Goal: Share content: Share content

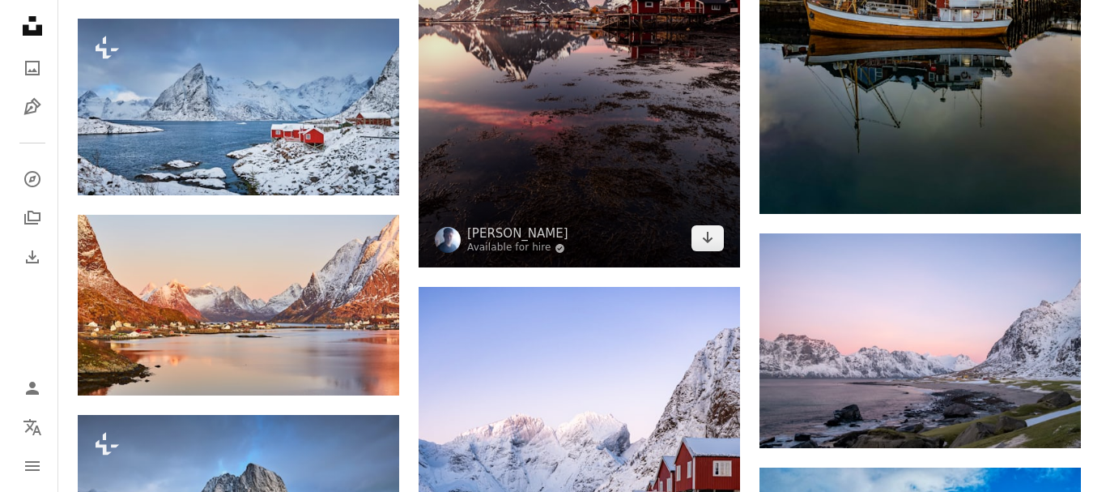
scroll to position [1674, 0]
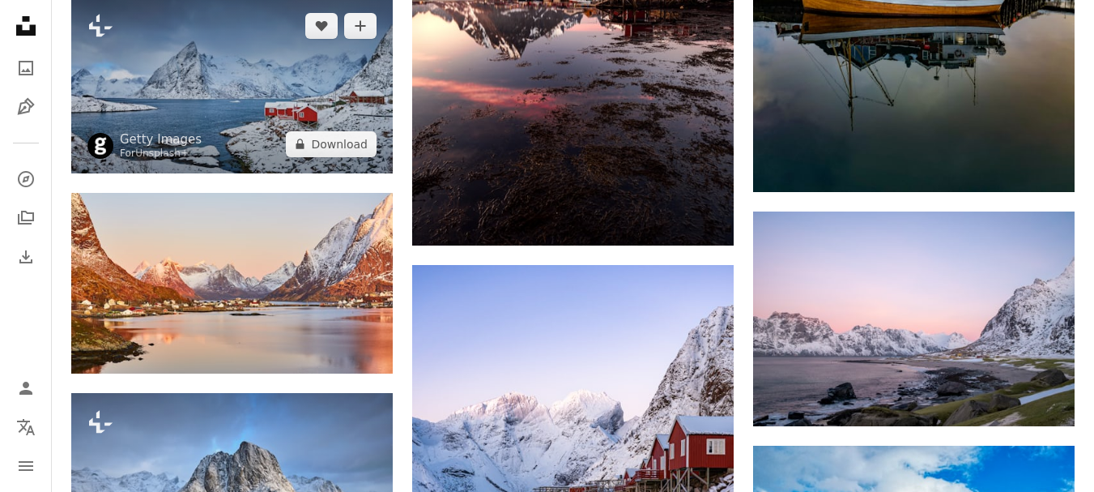
click at [291, 115] on img at bounding box center [232, 85] width 322 height 177
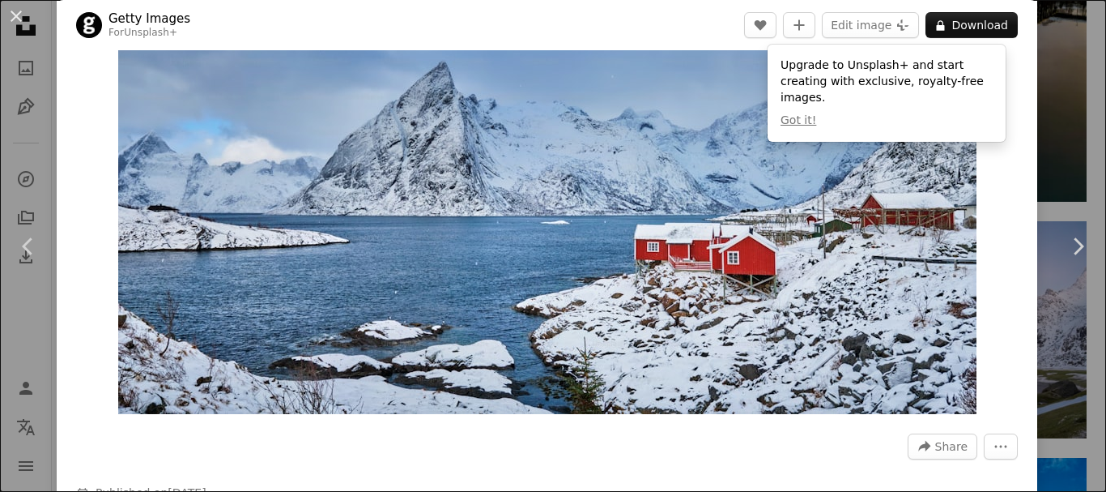
scroll to position [108, 0]
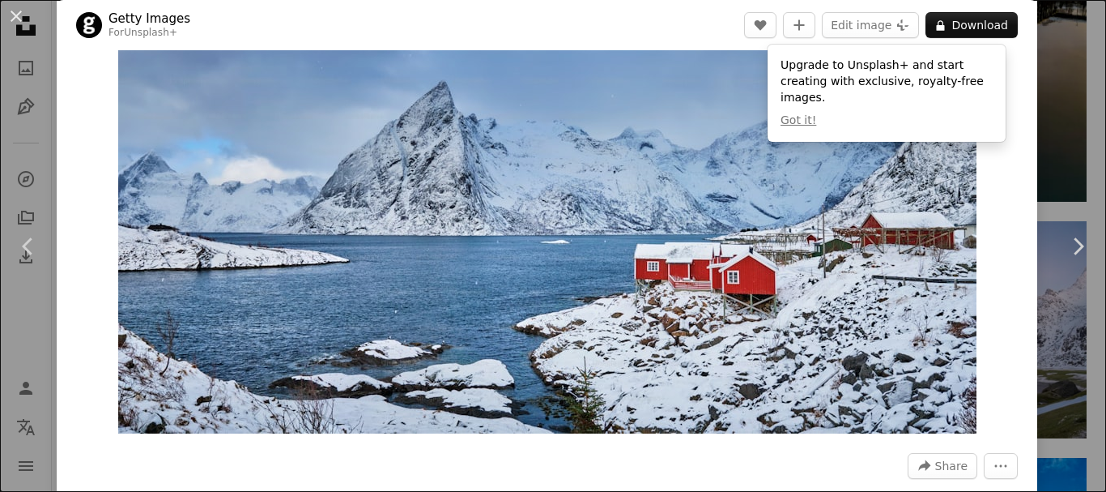
click at [993, 286] on div "Zoom in" at bounding box center [547, 198] width 981 height 486
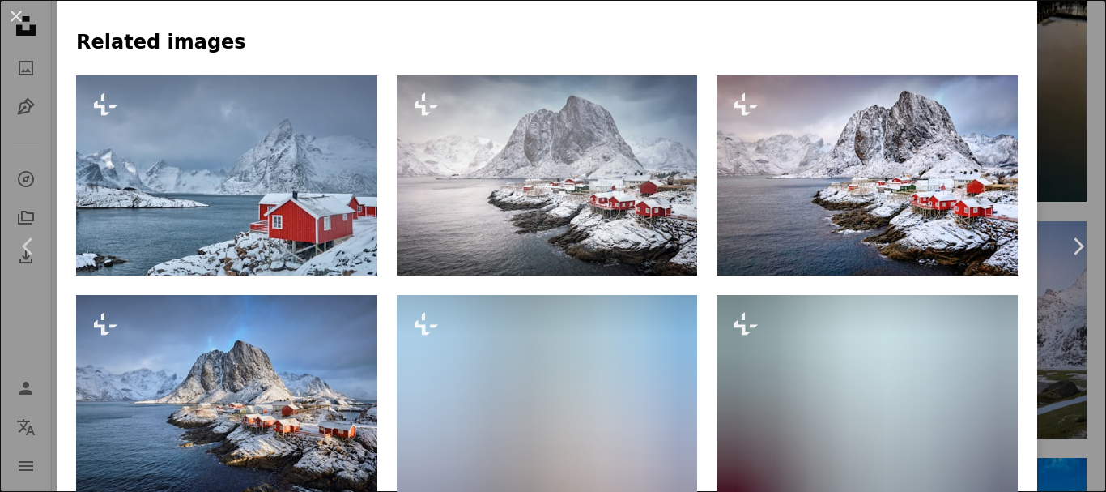
scroll to position [810, 0]
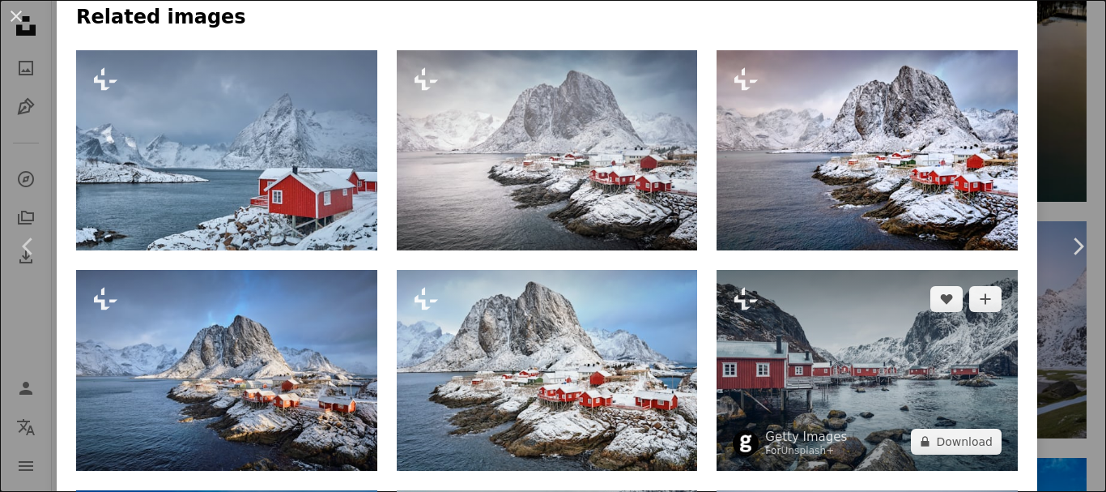
click at [833, 356] on img at bounding box center [867, 370] width 301 height 201
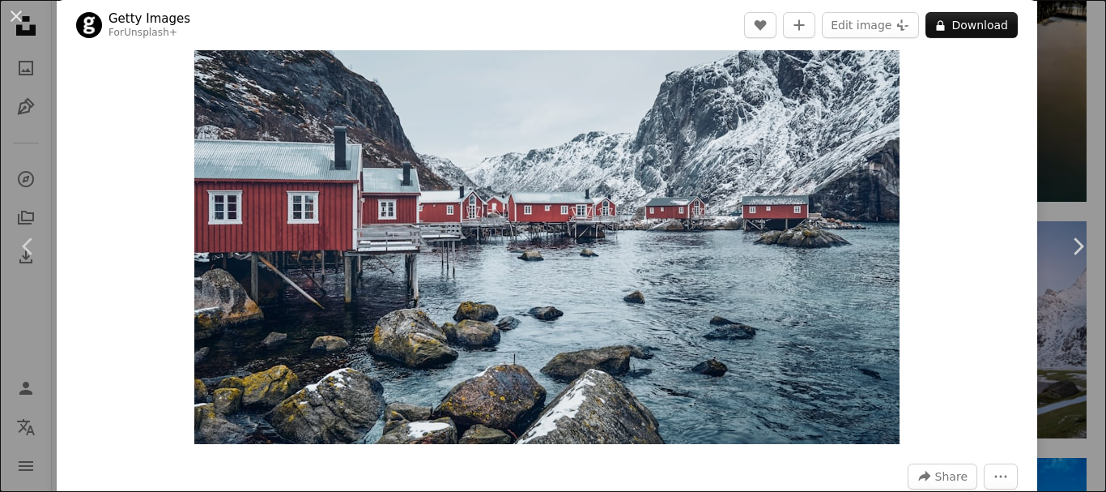
scroll to position [162, 0]
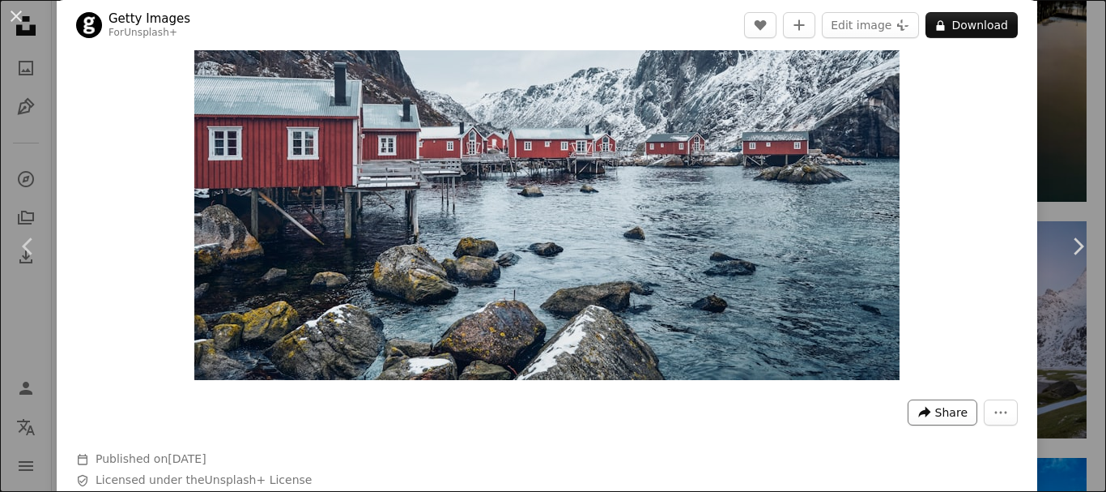
click at [936, 420] on span "Share" at bounding box center [952, 412] width 32 height 24
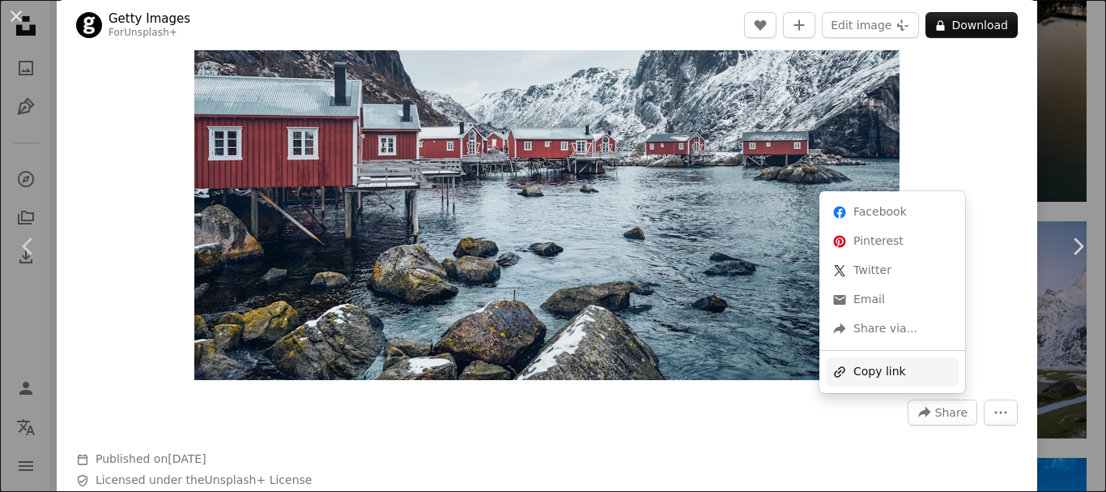
click at [882, 374] on div "A URL sharing icon (chains) Copy link" at bounding box center [892, 371] width 133 height 29
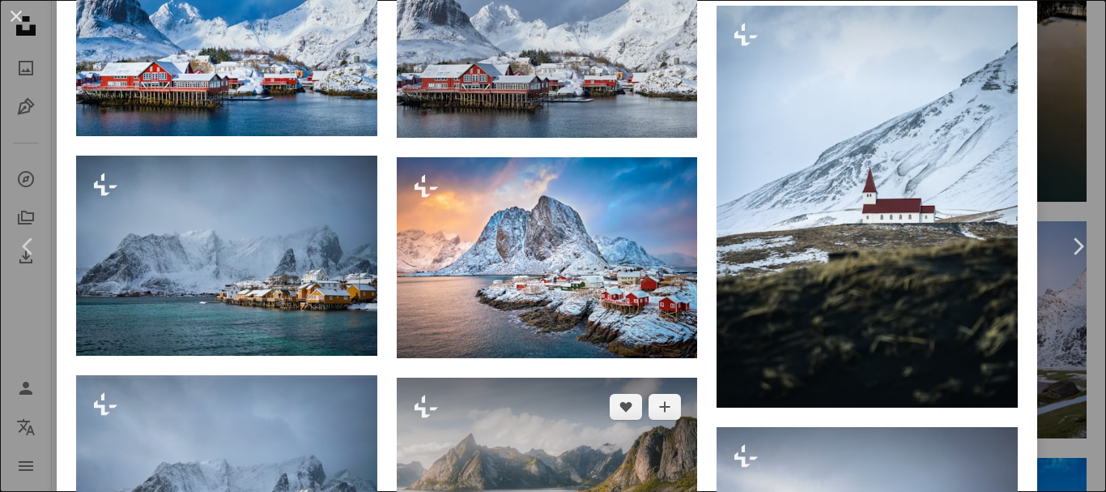
scroll to position [4212, 0]
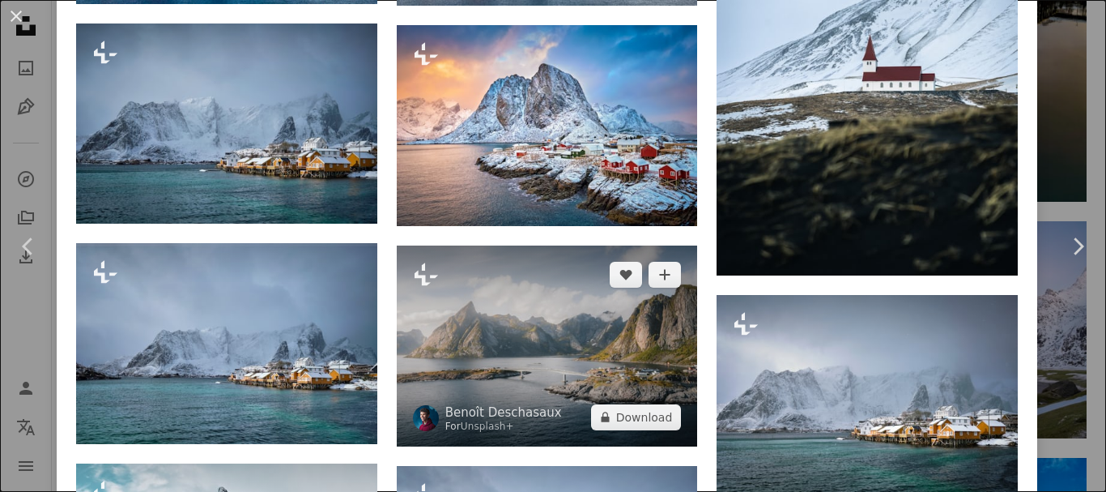
click at [518, 315] on img at bounding box center [547, 345] width 301 height 201
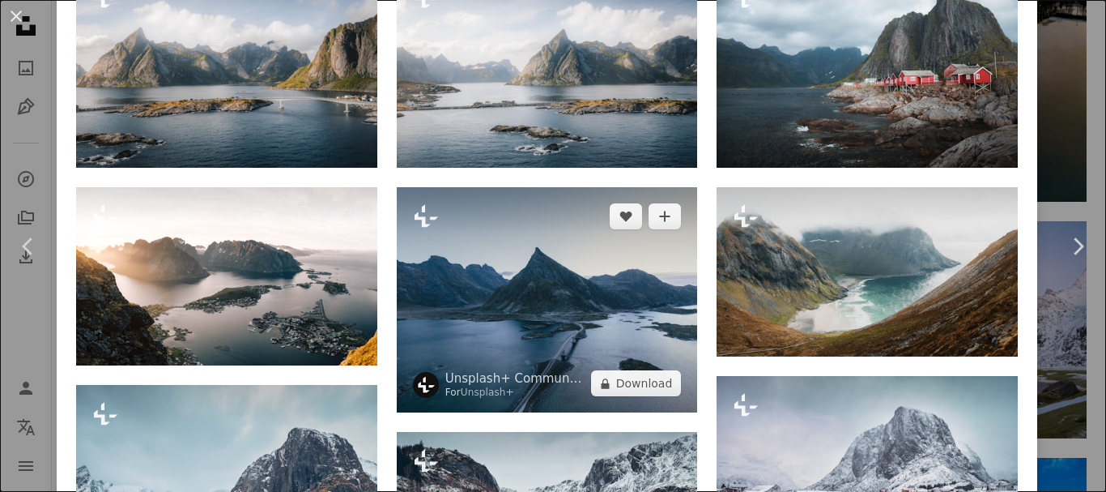
scroll to position [1296, 0]
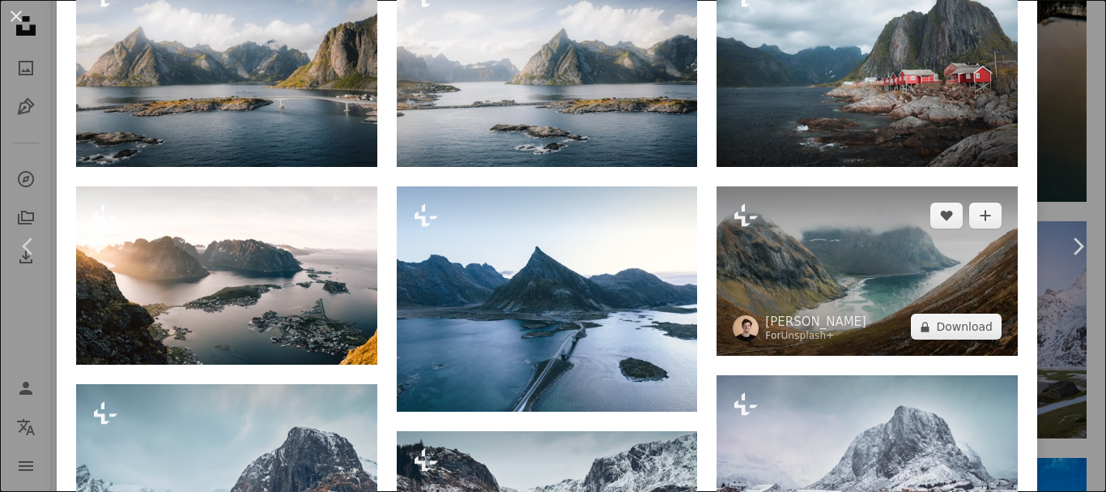
click at [927, 247] on img at bounding box center [867, 270] width 301 height 169
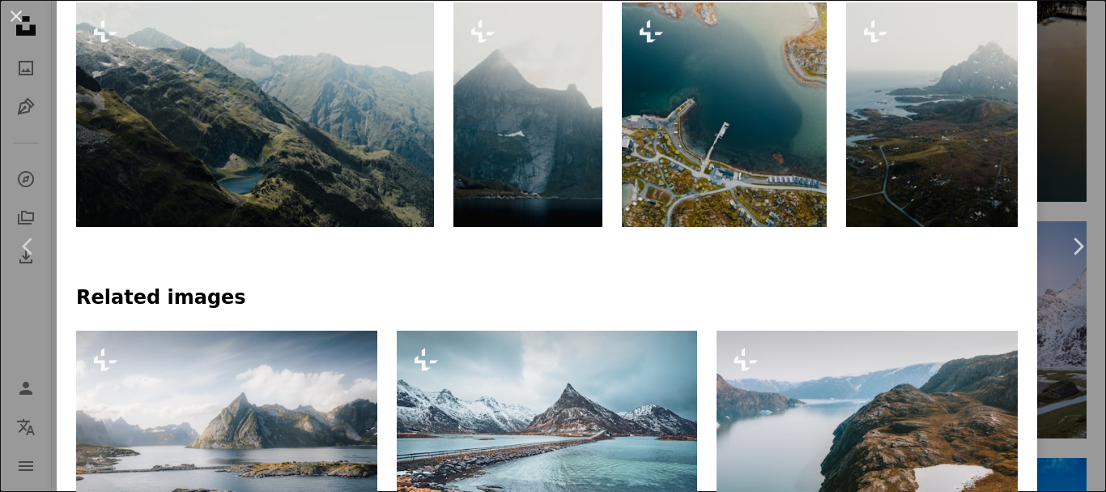
scroll to position [972, 0]
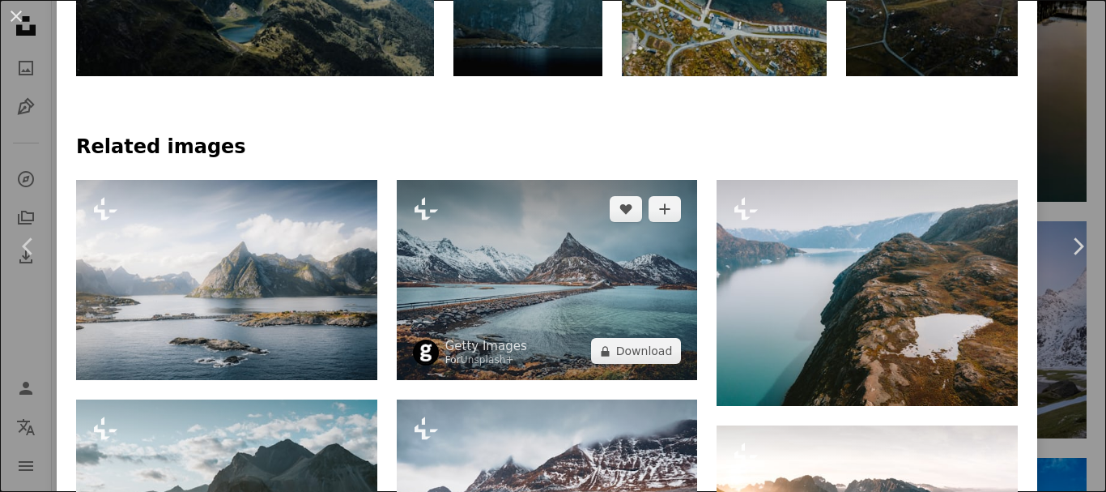
click at [572, 290] on img at bounding box center [547, 280] width 301 height 201
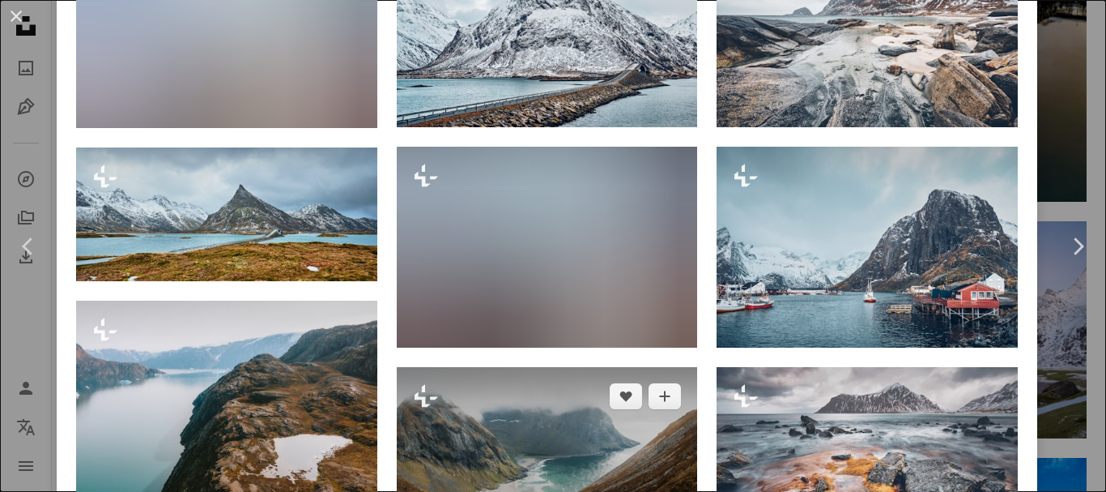
scroll to position [918, 0]
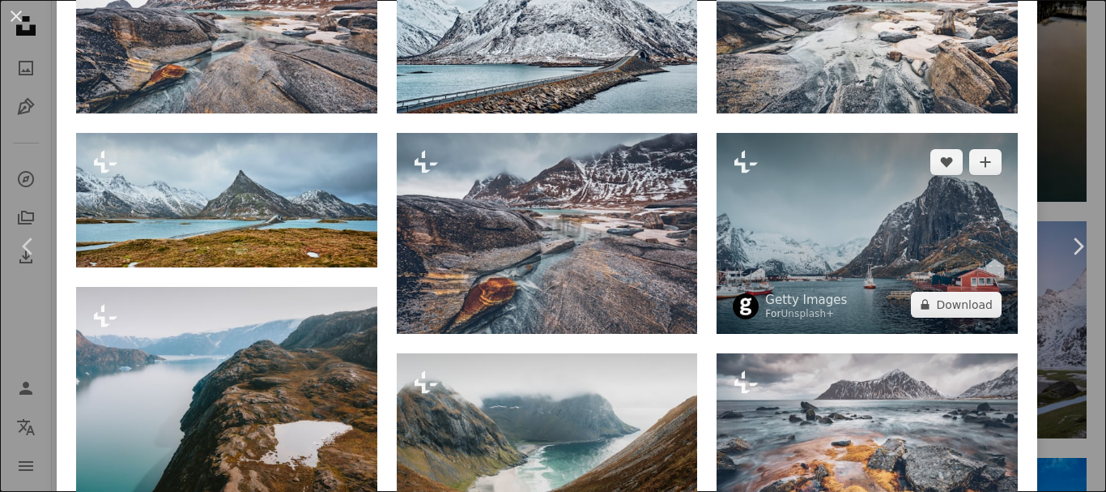
click at [866, 226] on img at bounding box center [867, 233] width 301 height 201
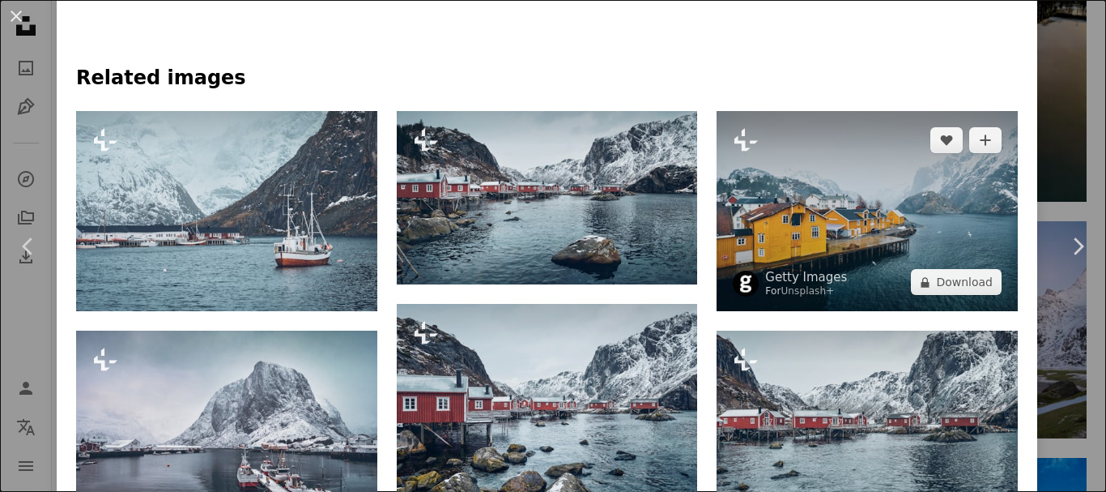
scroll to position [1051, 0]
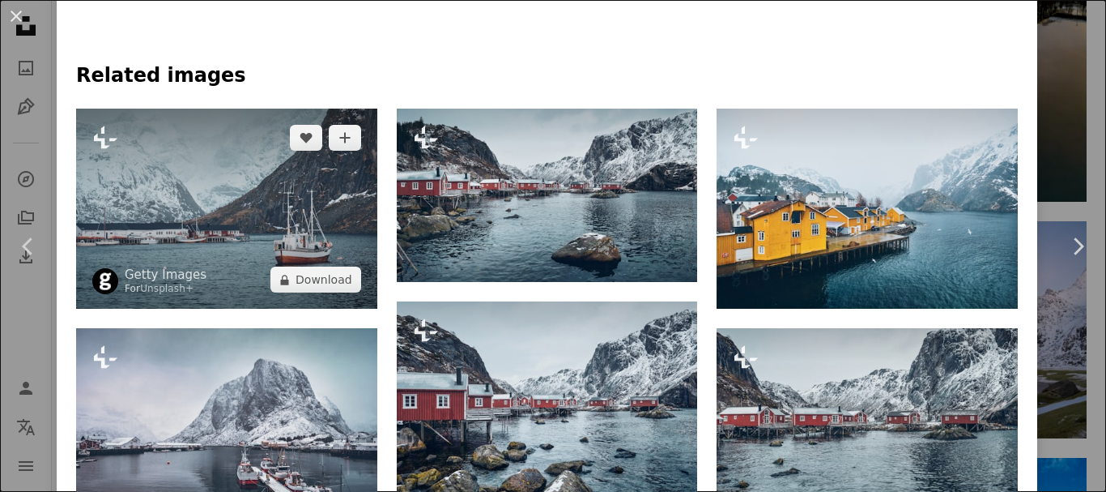
click at [299, 249] on img at bounding box center [226, 209] width 301 height 201
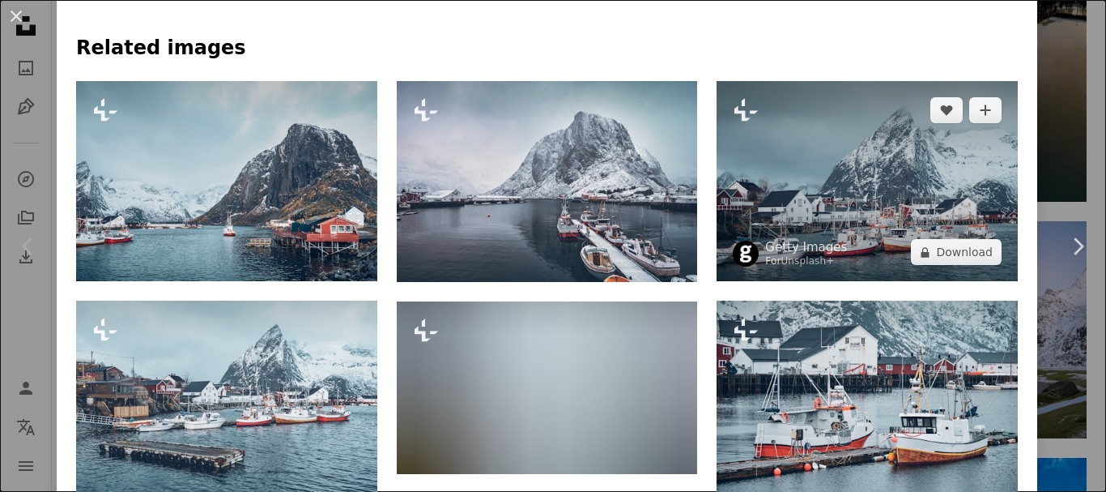
scroll to position [1081, 0]
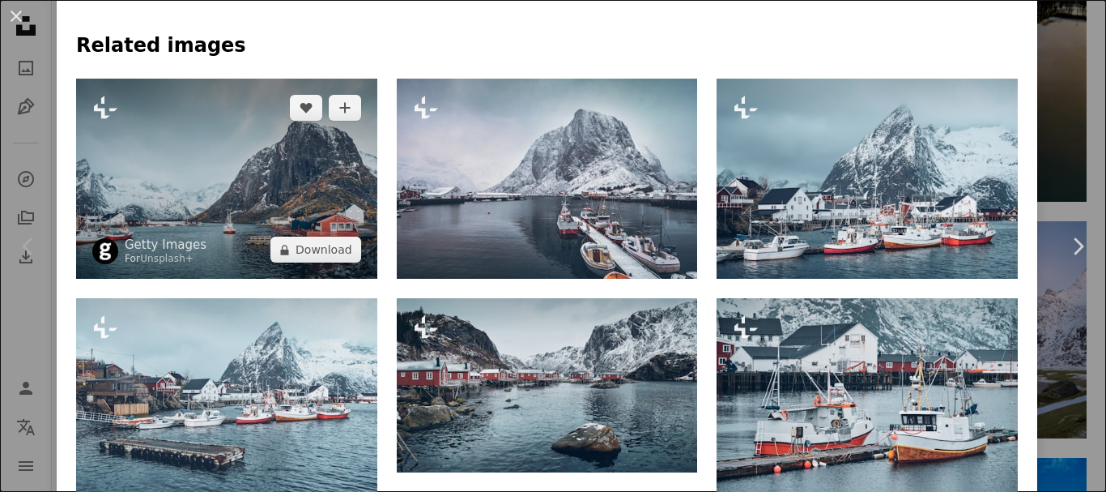
click at [241, 189] on img at bounding box center [226, 179] width 301 height 201
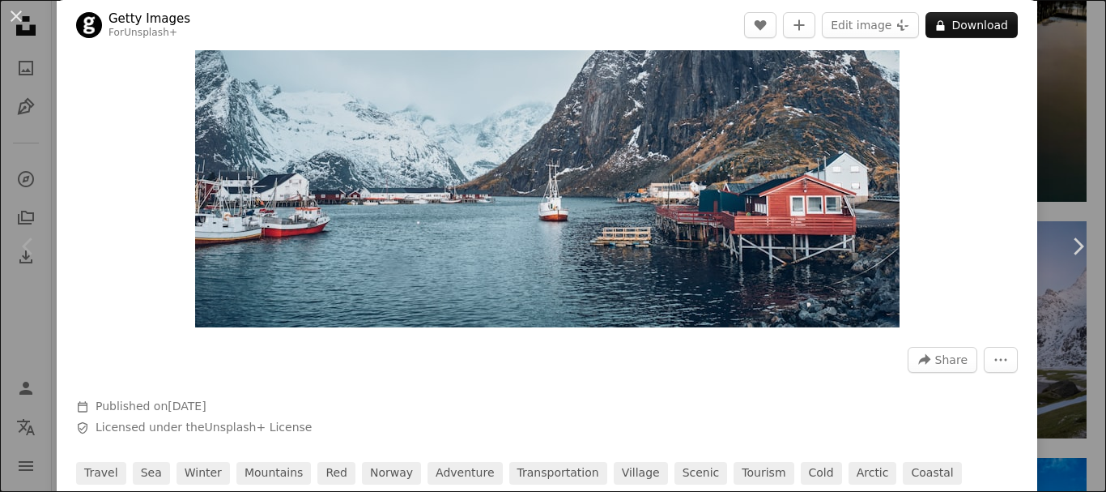
scroll to position [215, 0]
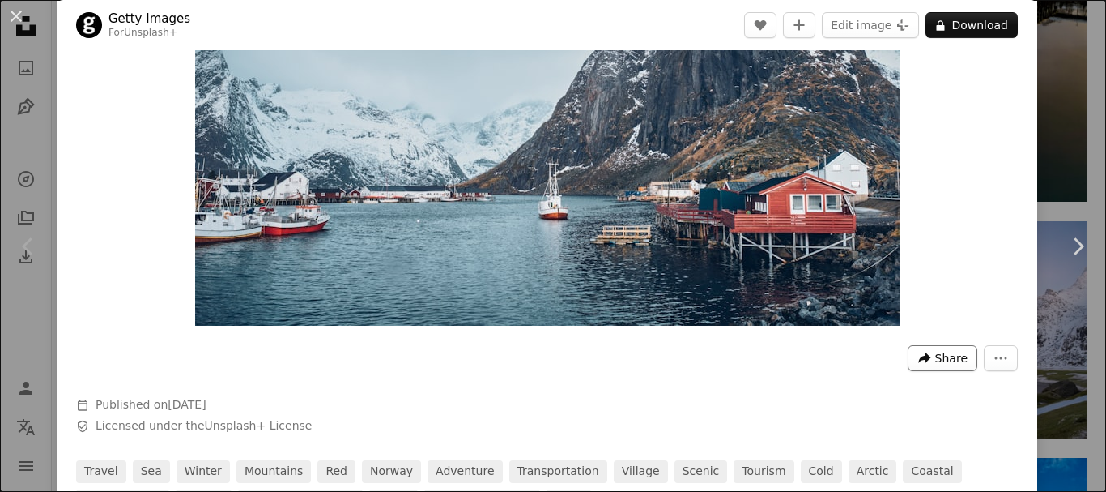
click at [924, 356] on button "A forward-right arrow Share" at bounding box center [943, 358] width 70 height 26
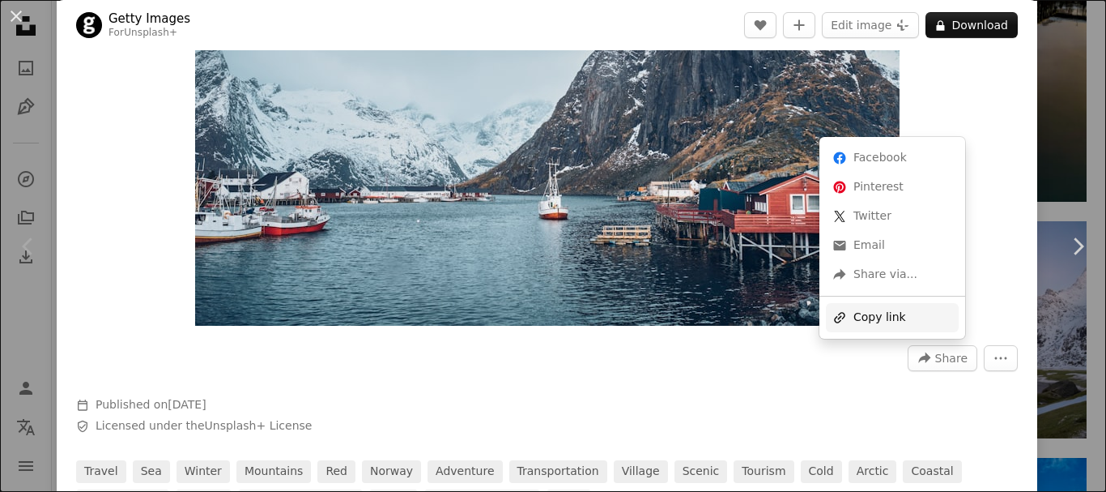
click at [891, 317] on div "A URL sharing icon (chains) Copy link" at bounding box center [892, 317] width 133 height 29
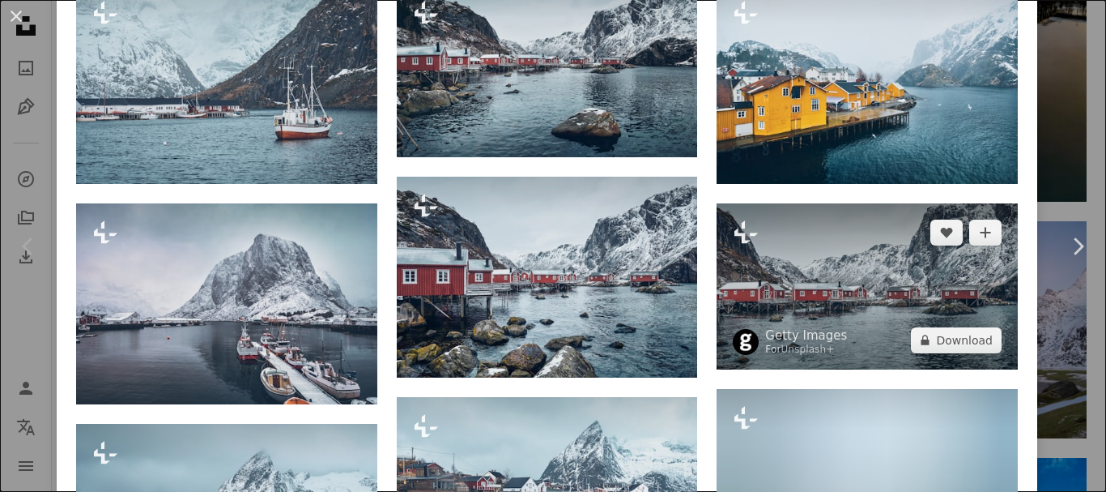
scroll to position [1187, 0]
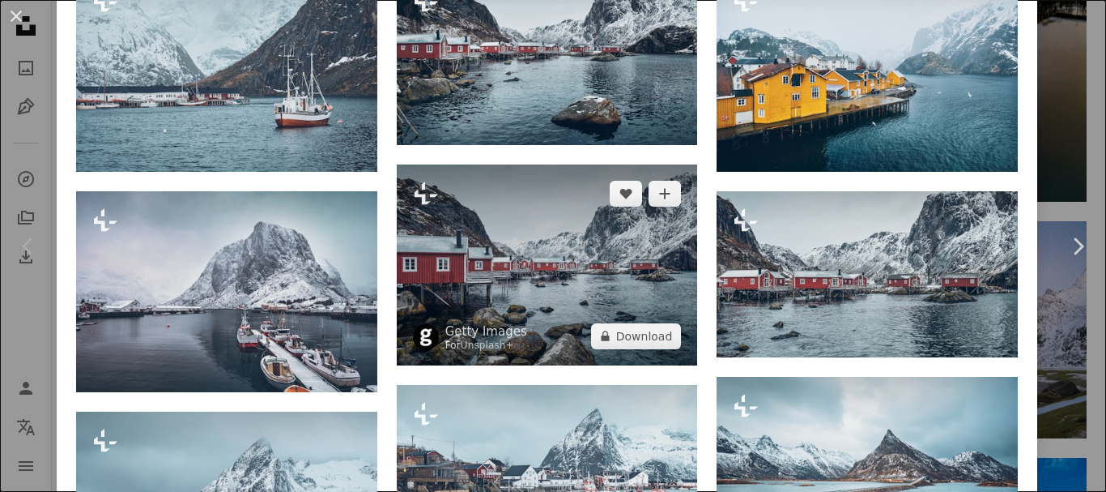
click at [577, 302] on img at bounding box center [547, 264] width 301 height 201
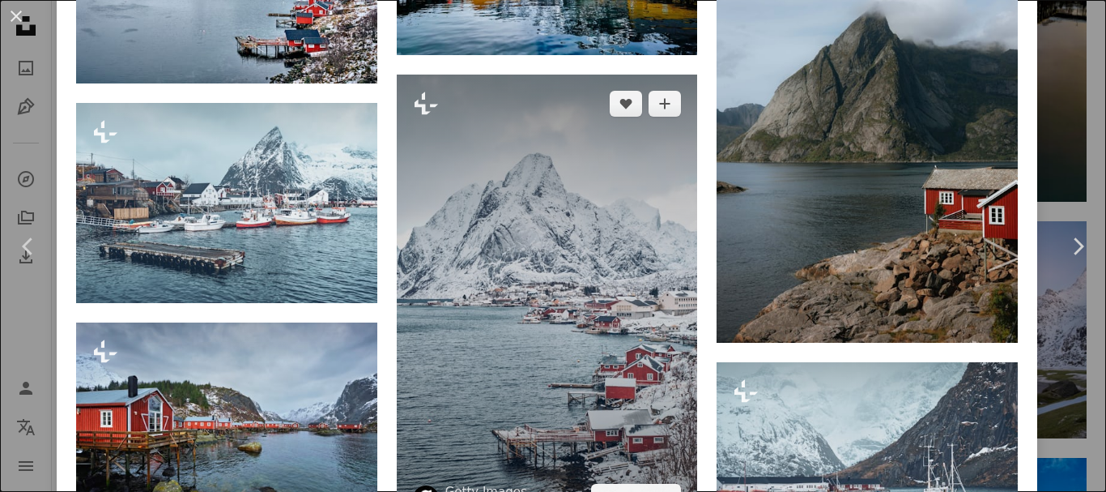
scroll to position [2808, 0]
